Goal: Task Accomplishment & Management: Use online tool/utility

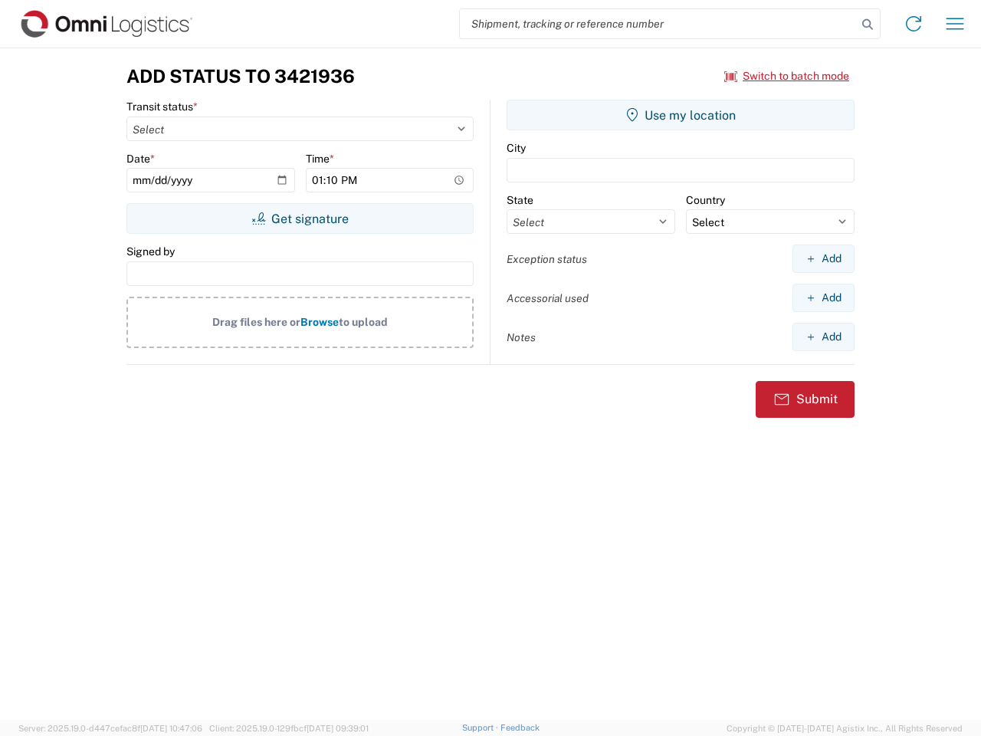
click at [658, 24] on input "search" at bounding box center [658, 23] width 397 height 29
click at [868, 25] on icon at bounding box center [867, 24] width 21 height 21
click at [914, 24] on icon at bounding box center [913, 23] width 25 height 25
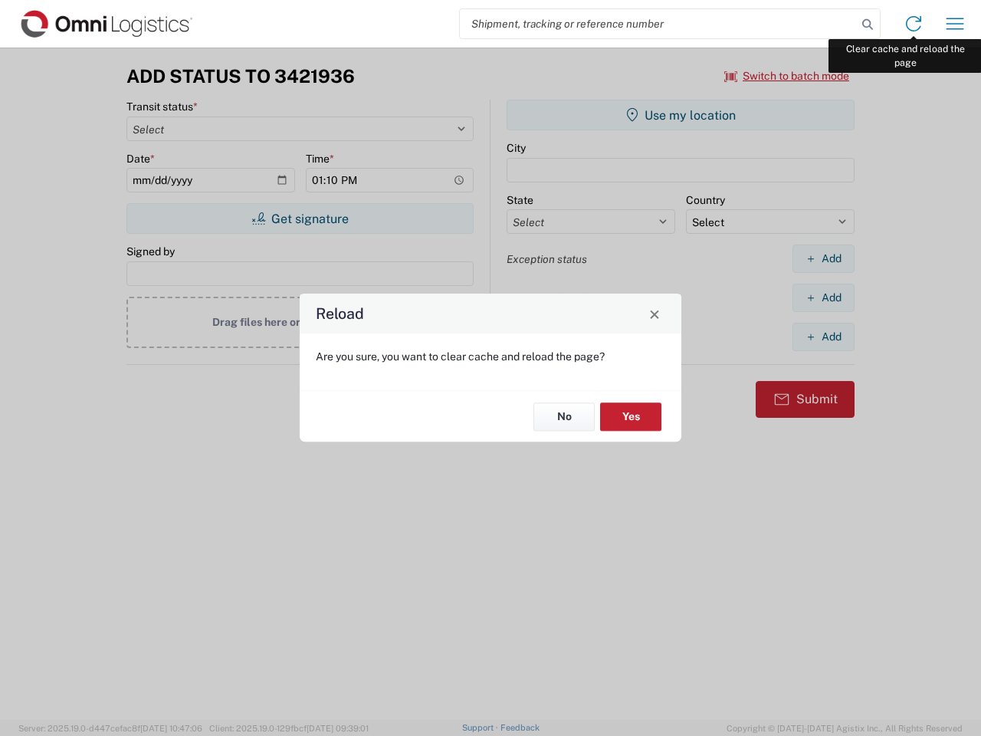
click at [955, 24] on div "Reload Are you sure, you want to clear cache and reload the page? No Yes" at bounding box center [490, 368] width 981 height 736
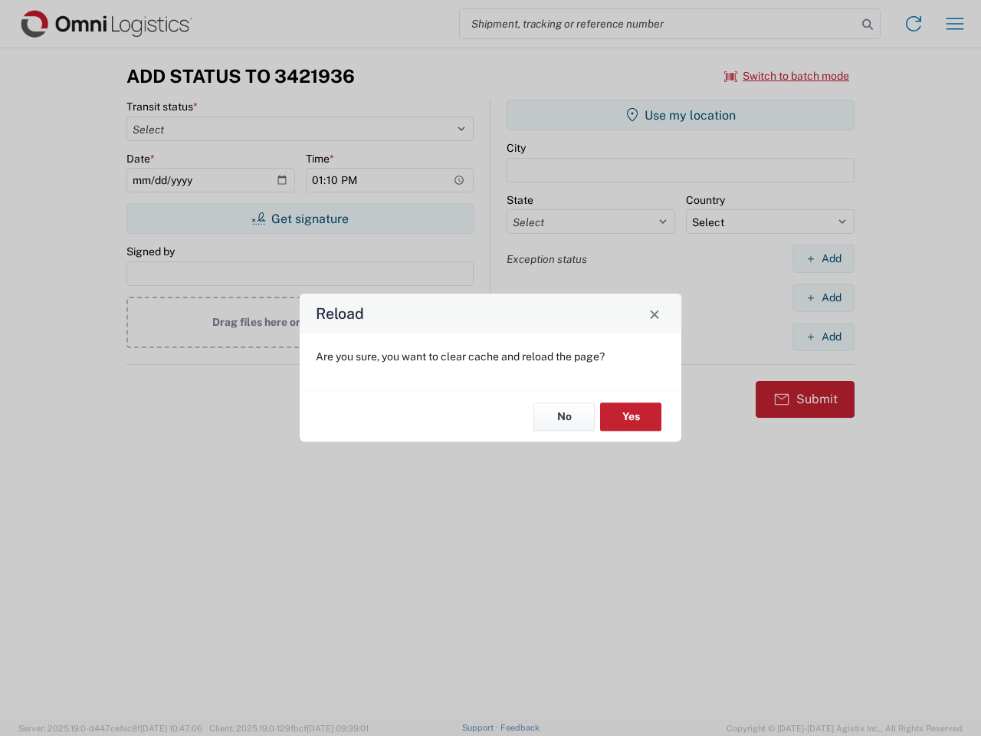
click at [787, 76] on div "Reload Are you sure, you want to clear cache and reload the page? No Yes" at bounding box center [490, 368] width 981 height 736
click at [300, 218] on div "Reload Are you sure, you want to clear cache and reload the page? No Yes" at bounding box center [490, 368] width 981 height 736
click at [681, 115] on div "Reload Are you sure, you want to clear cache and reload the page? No Yes" at bounding box center [490, 368] width 981 height 736
click at [823, 258] on div "Reload Are you sure, you want to clear cache and reload the page? No Yes" at bounding box center [490, 368] width 981 height 736
click at [823, 297] on div "Reload Are you sure, you want to clear cache and reload the page? No Yes" at bounding box center [490, 368] width 981 height 736
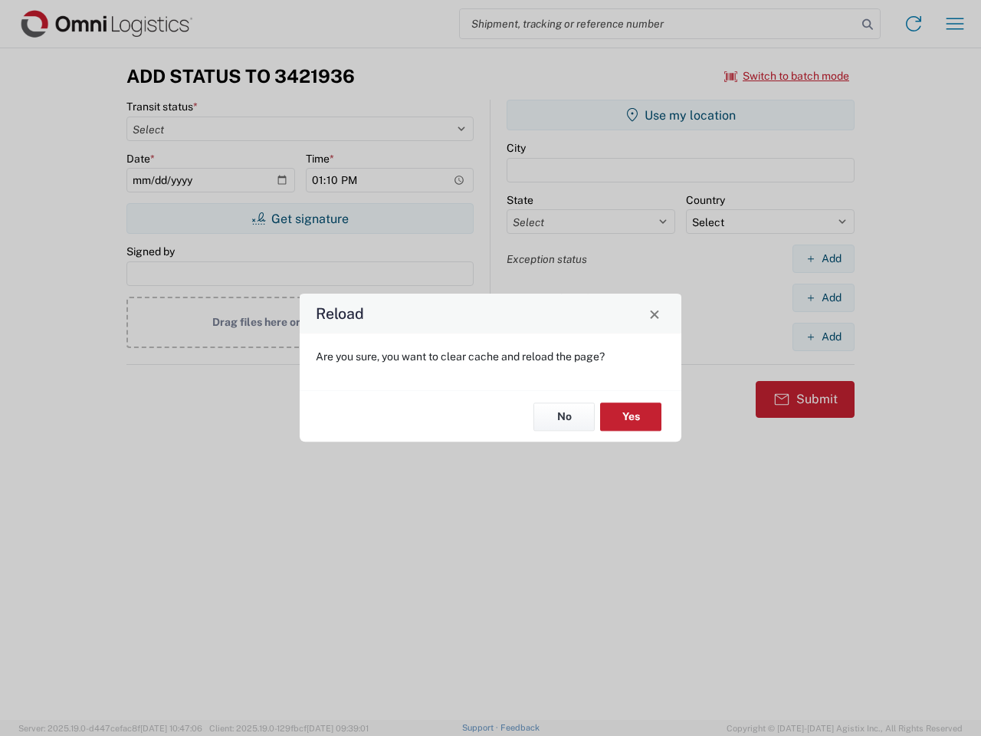
click at [823, 336] on div "Reload Are you sure, you want to clear cache and reload the page? No Yes" at bounding box center [490, 368] width 981 height 736
